Goal: Information Seeking & Learning: Learn about a topic

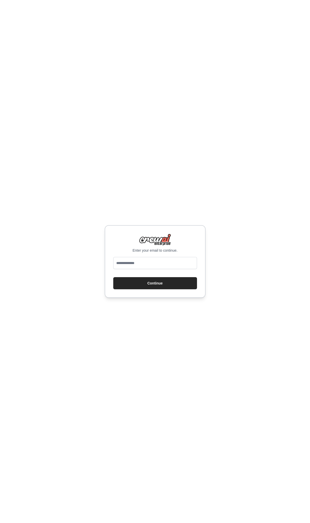
click at [153, 256] on div "Enter your email to continue. Continue" at bounding box center [155, 261] width 101 height 73
click at [154, 263] on input "email" at bounding box center [155, 263] width 84 height 12
type input "**********"
click at [163, 287] on button "Continue" at bounding box center [155, 283] width 84 height 12
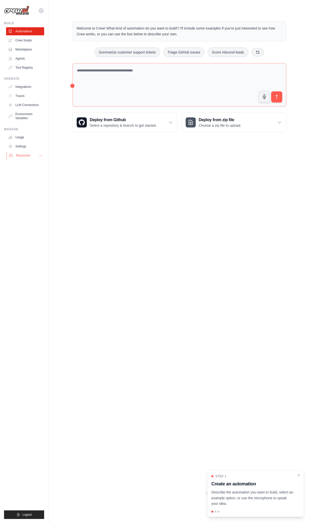
click at [27, 157] on span "Resources" at bounding box center [23, 155] width 14 height 4
click at [31, 164] on span "Documentation" at bounding box center [28, 164] width 20 height 4
